Goal: Use online tool/utility: Utilize a website feature to perform a specific function

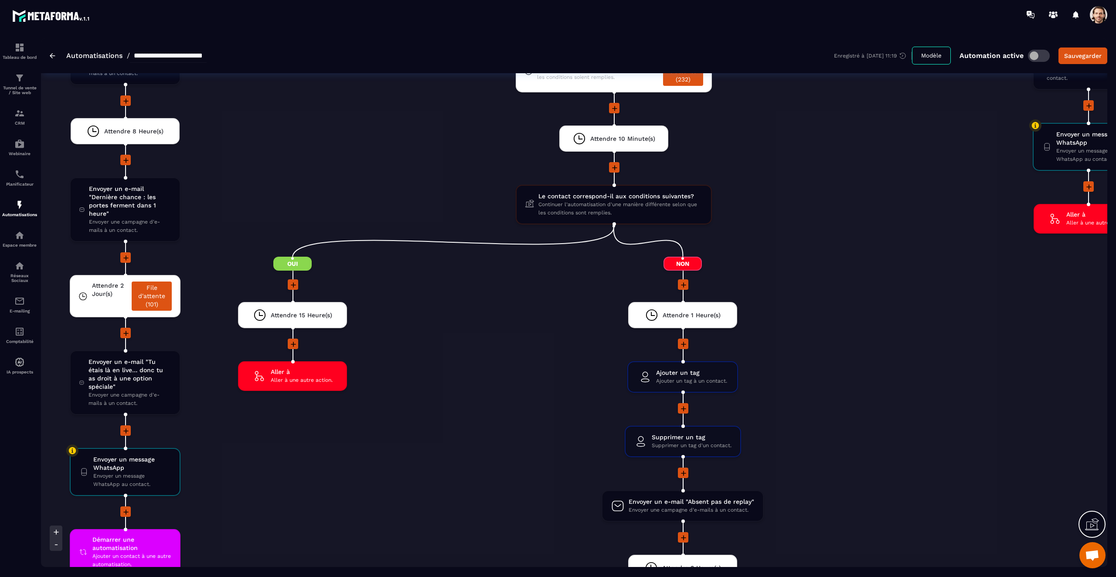
scroll to position [2453, 0]
